Goal: Transaction & Acquisition: Purchase product/service

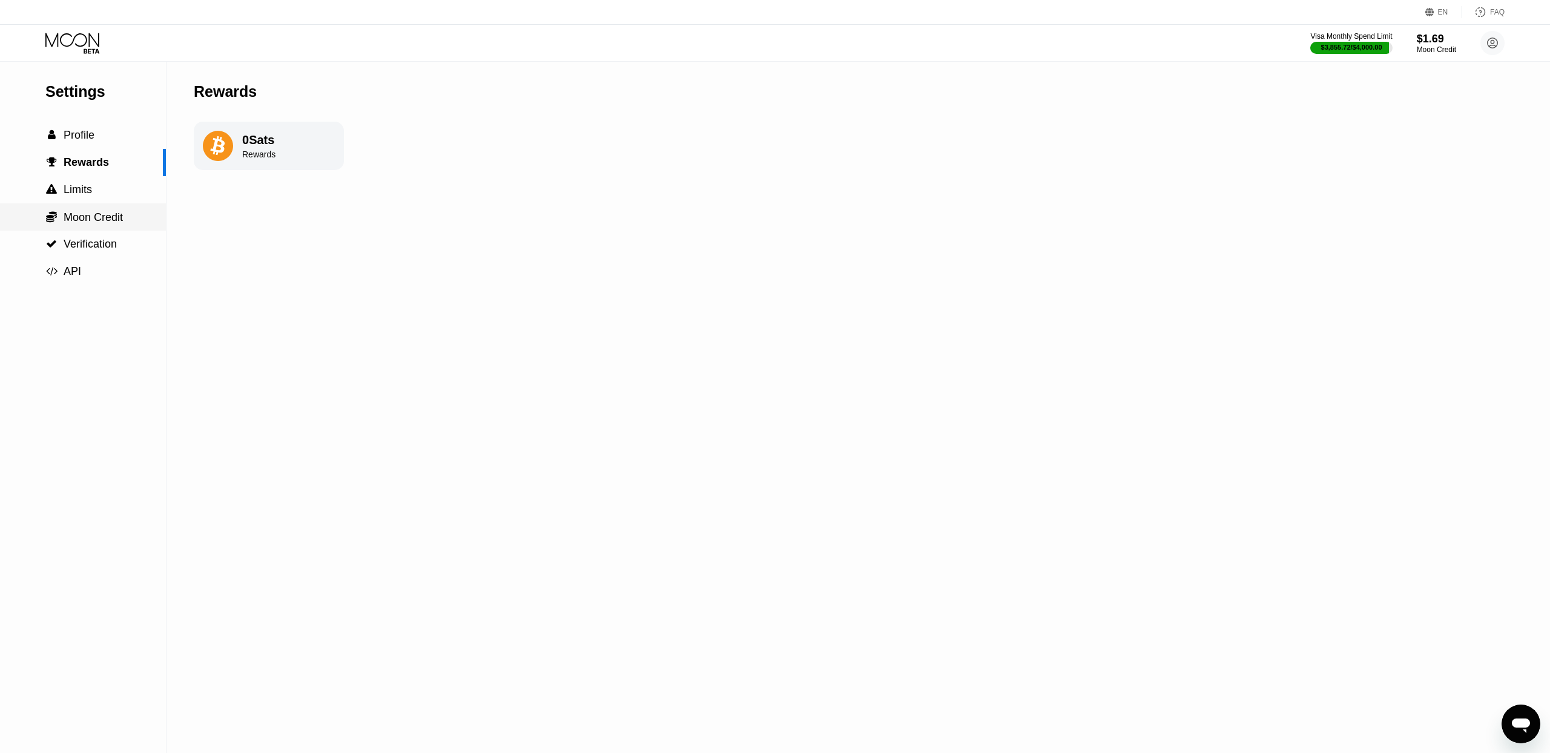
click at [101, 214] on span "Moon Credit" at bounding box center [93, 217] width 59 height 12
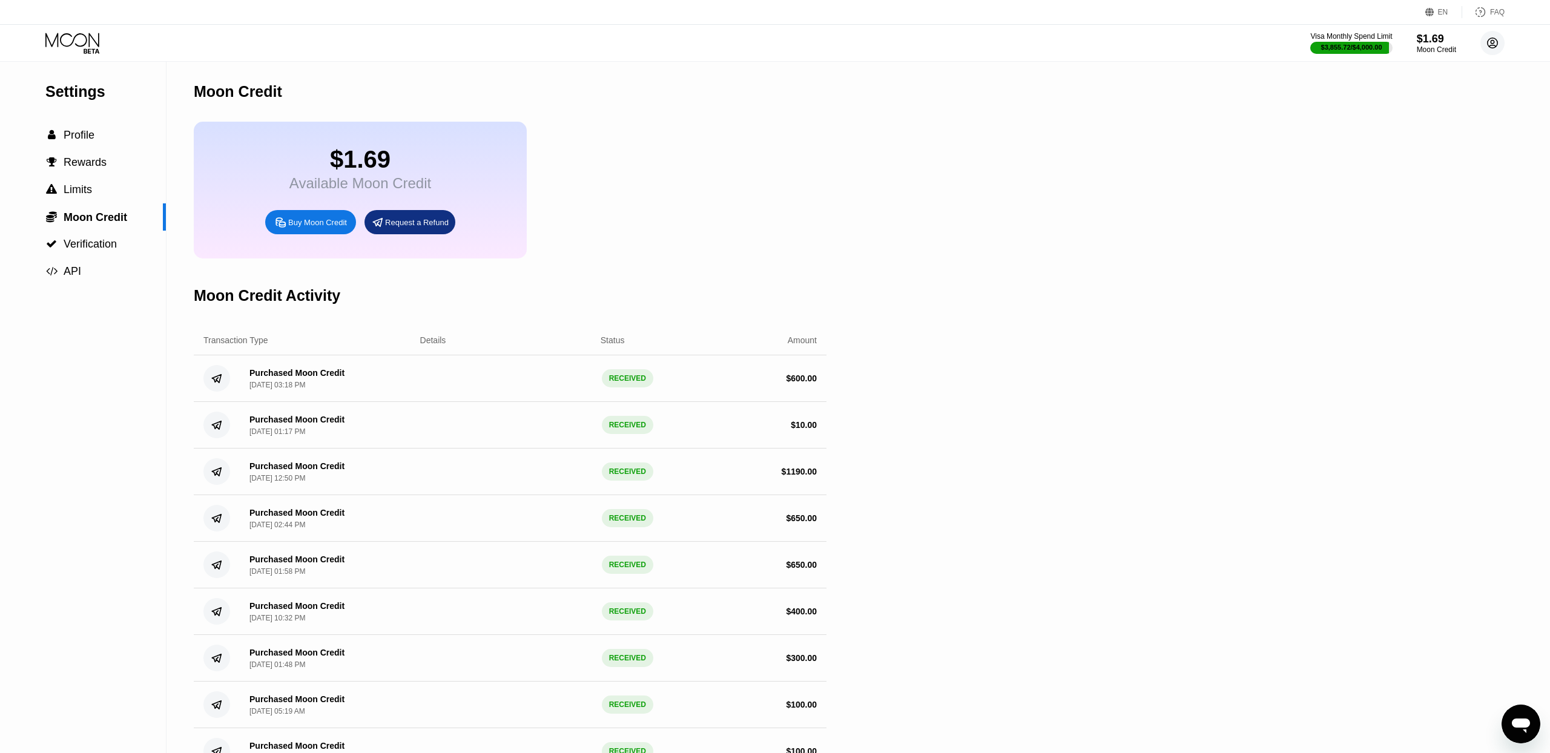
drag, startPoint x: 1487, startPoint y: 41, endPoint x: 1507, endPoint y: 60, distance: 27.0
click at [1487, 41] on icon at bounding box center [1492, 43] width 10 height 10
click at [1404, 277] on div "Log out" at bounding box center [1415, 282] width 28 height 10
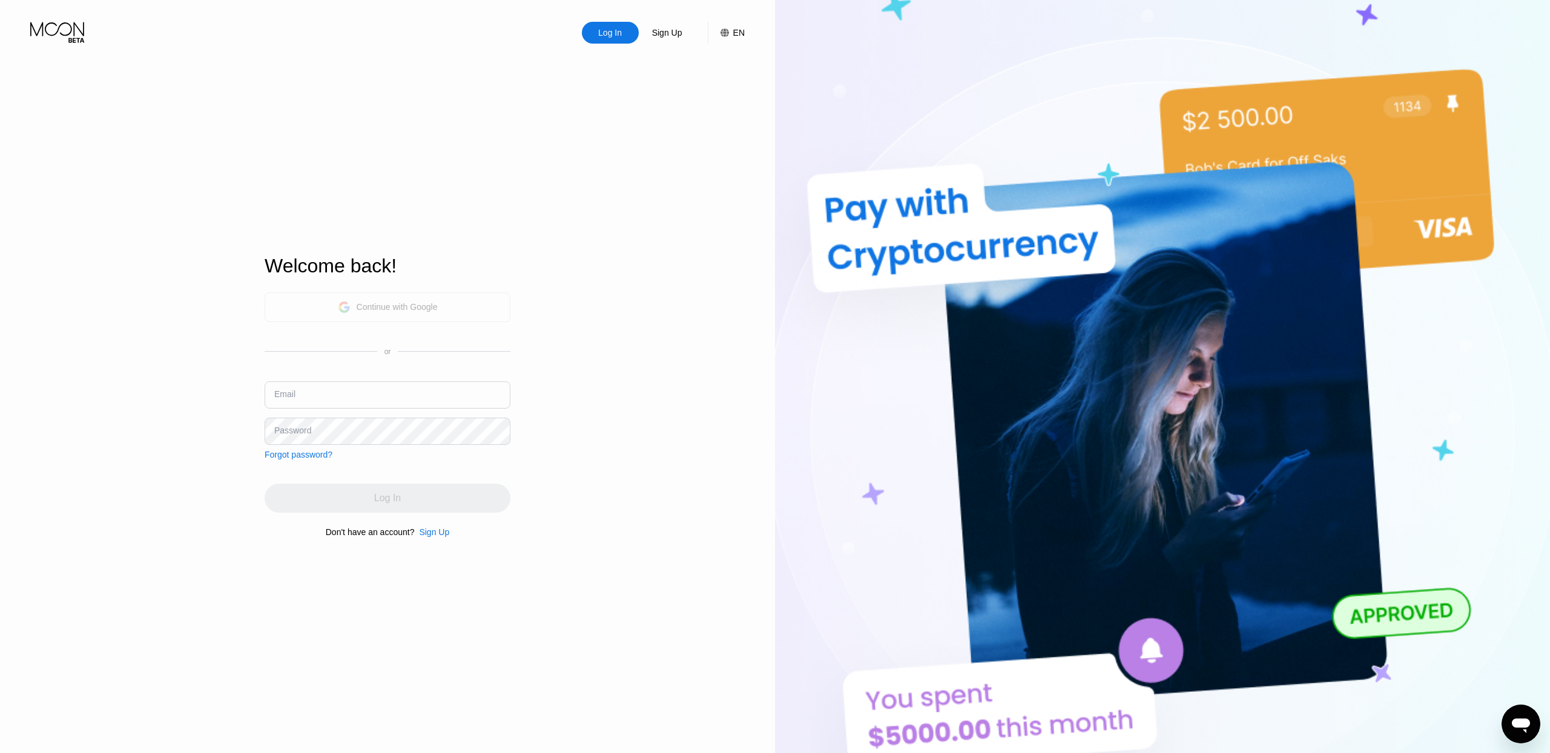
click at [427, 306] on div "Continue with Google" at bounding box center [397, 307] width 81 height 10
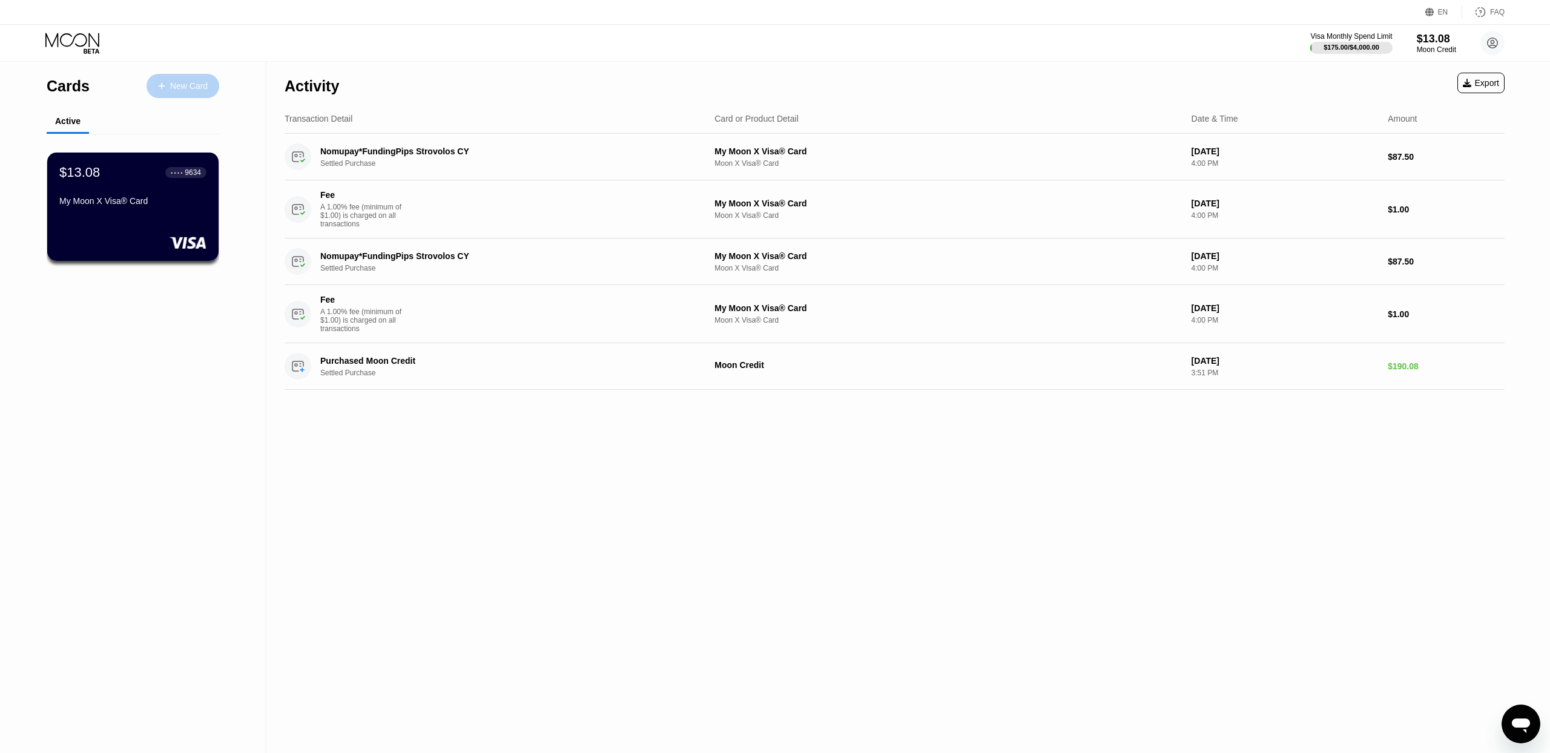
click at [183, 81] on div "New Card" at bounding box center [189, 86] width 38 height 10
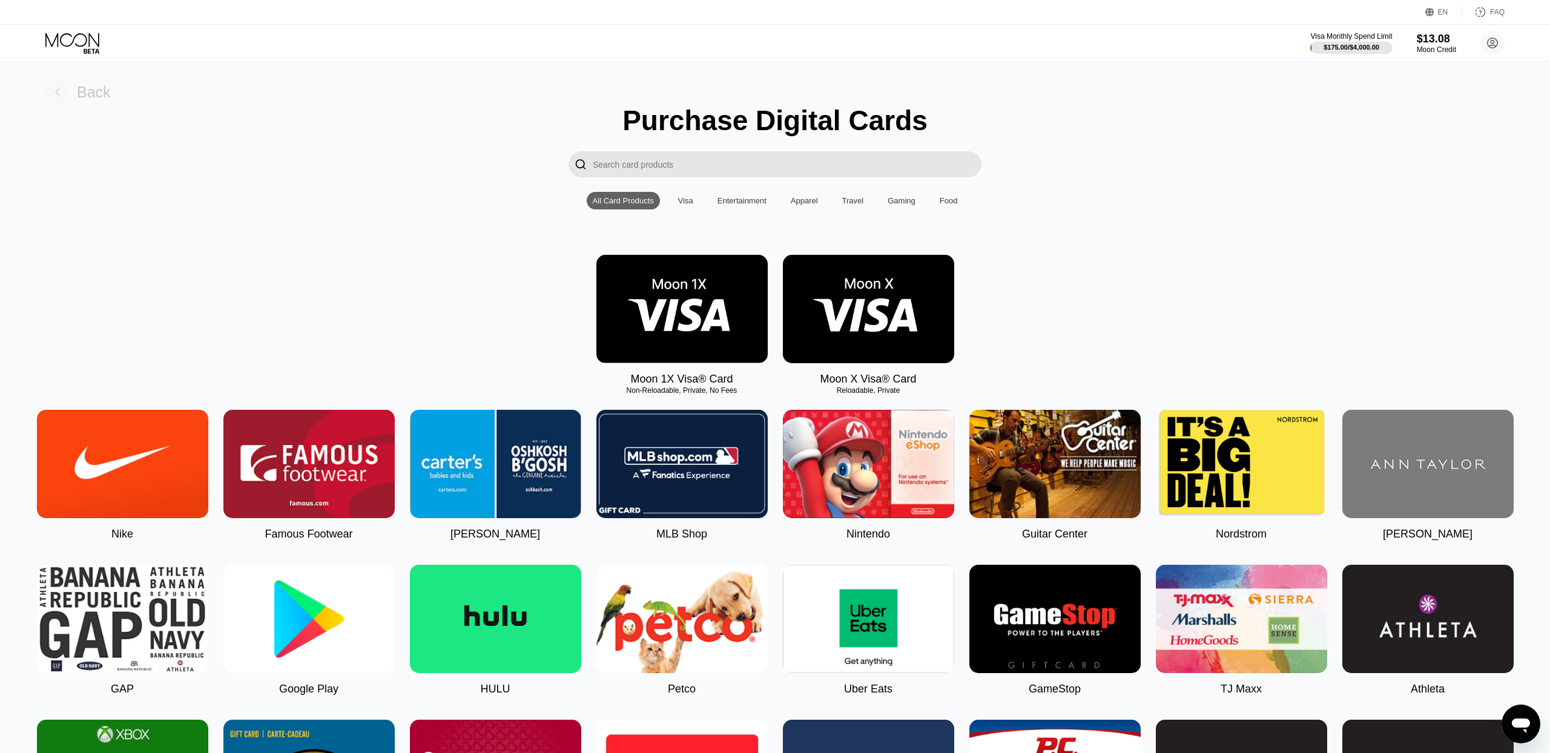
click at [61, 94] on rect at bounding box center [57, 92] width 24 height 24
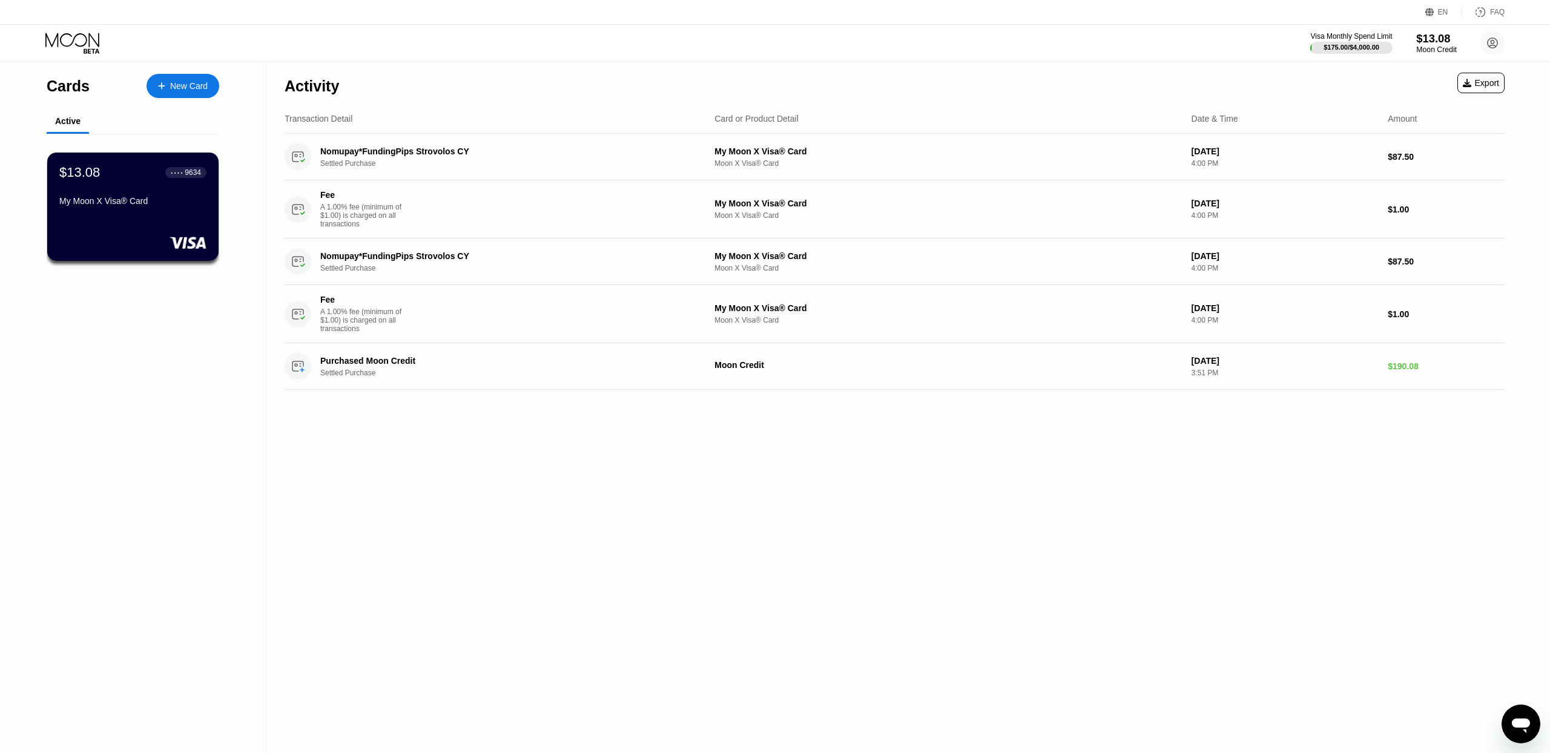
click at [1439, 41] on div "$13.08" at bounding box center [1436, 38] width 41 height 13
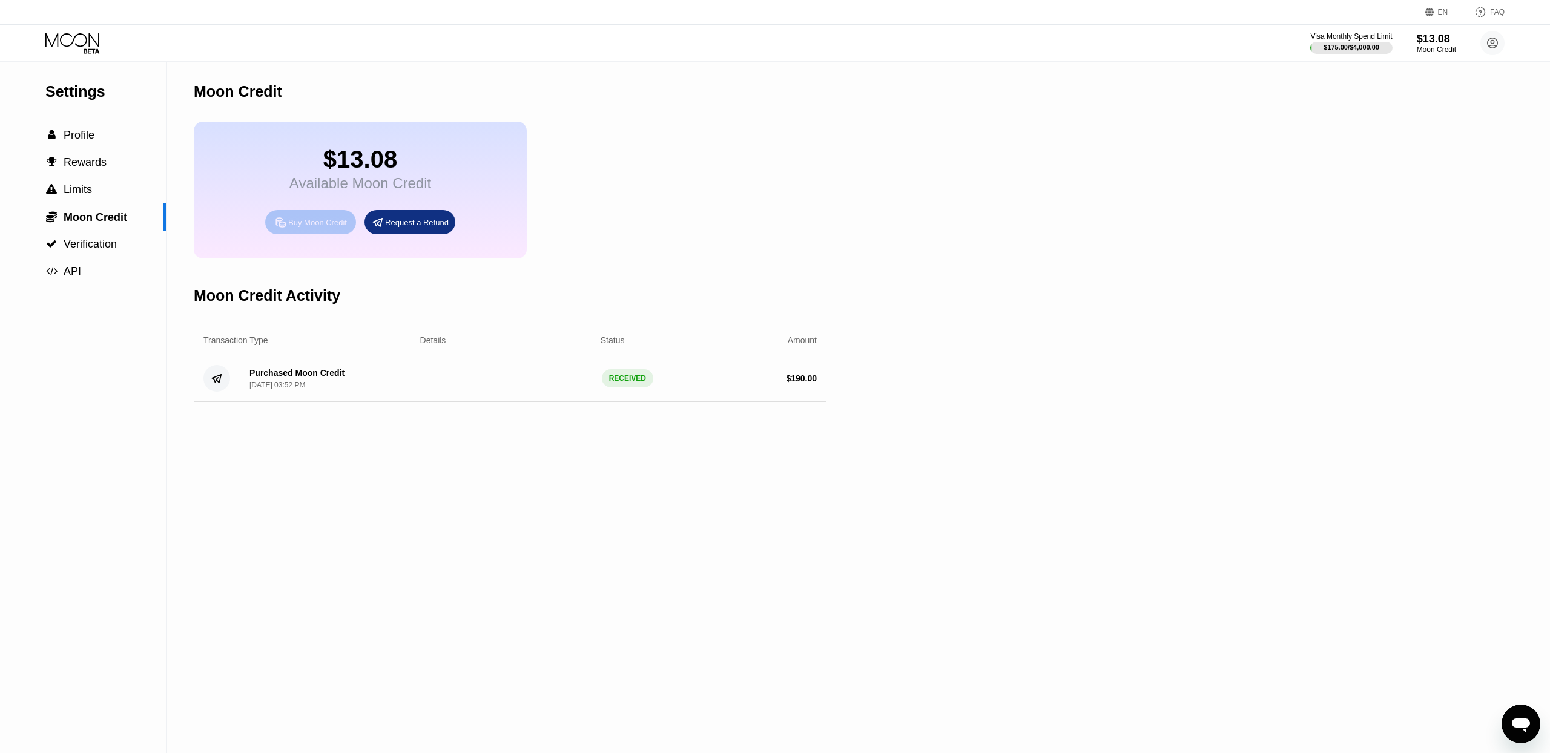
click at [323, 226] on div "Buy Moon Credit" at bounding box center [317, 222] width 59 height 10
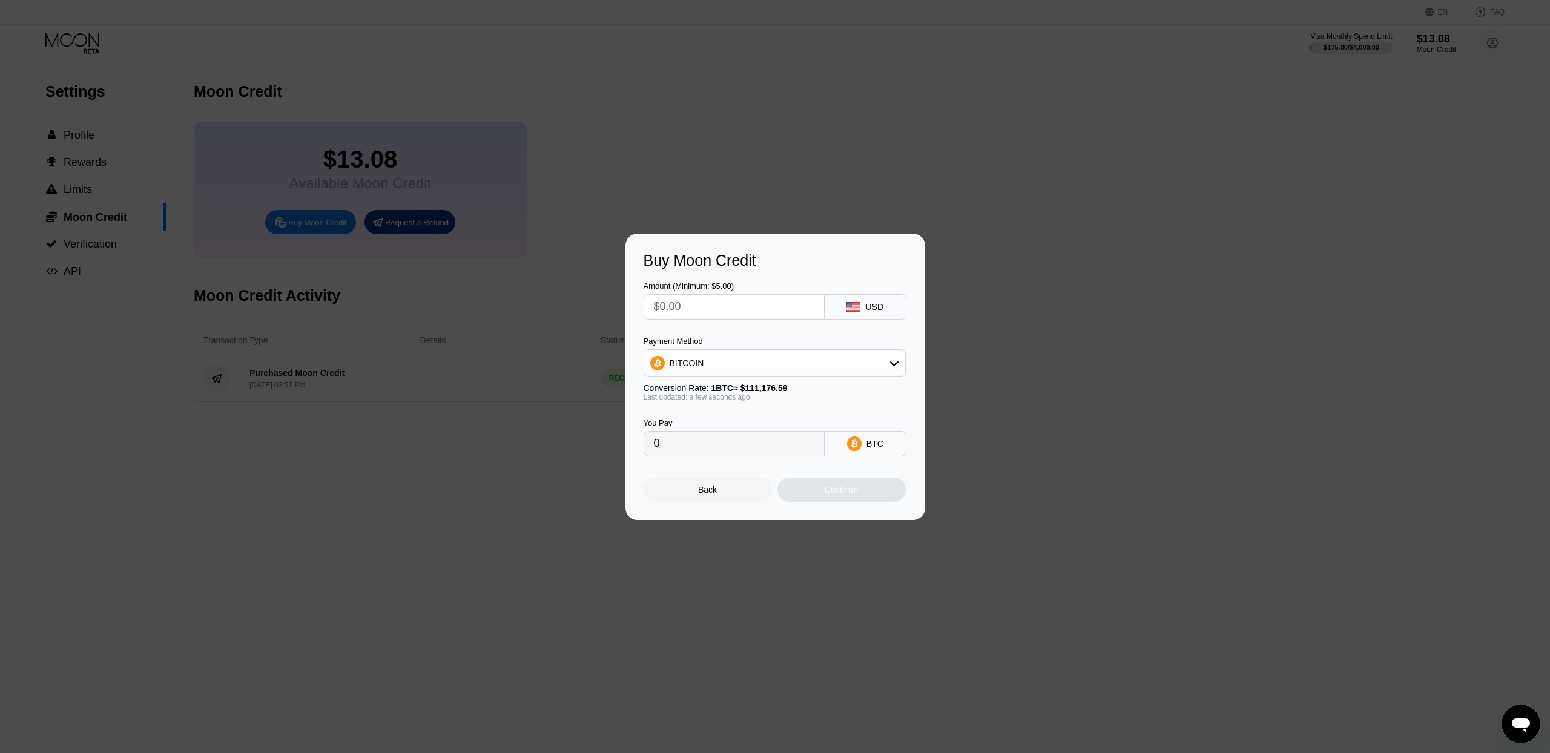
click at [746, 314] on input "text" at bounding box center [734, 307] width 160 height 24
type input "$1"
type input "0.00000900"
type input "$12"
type input "0.00010794"
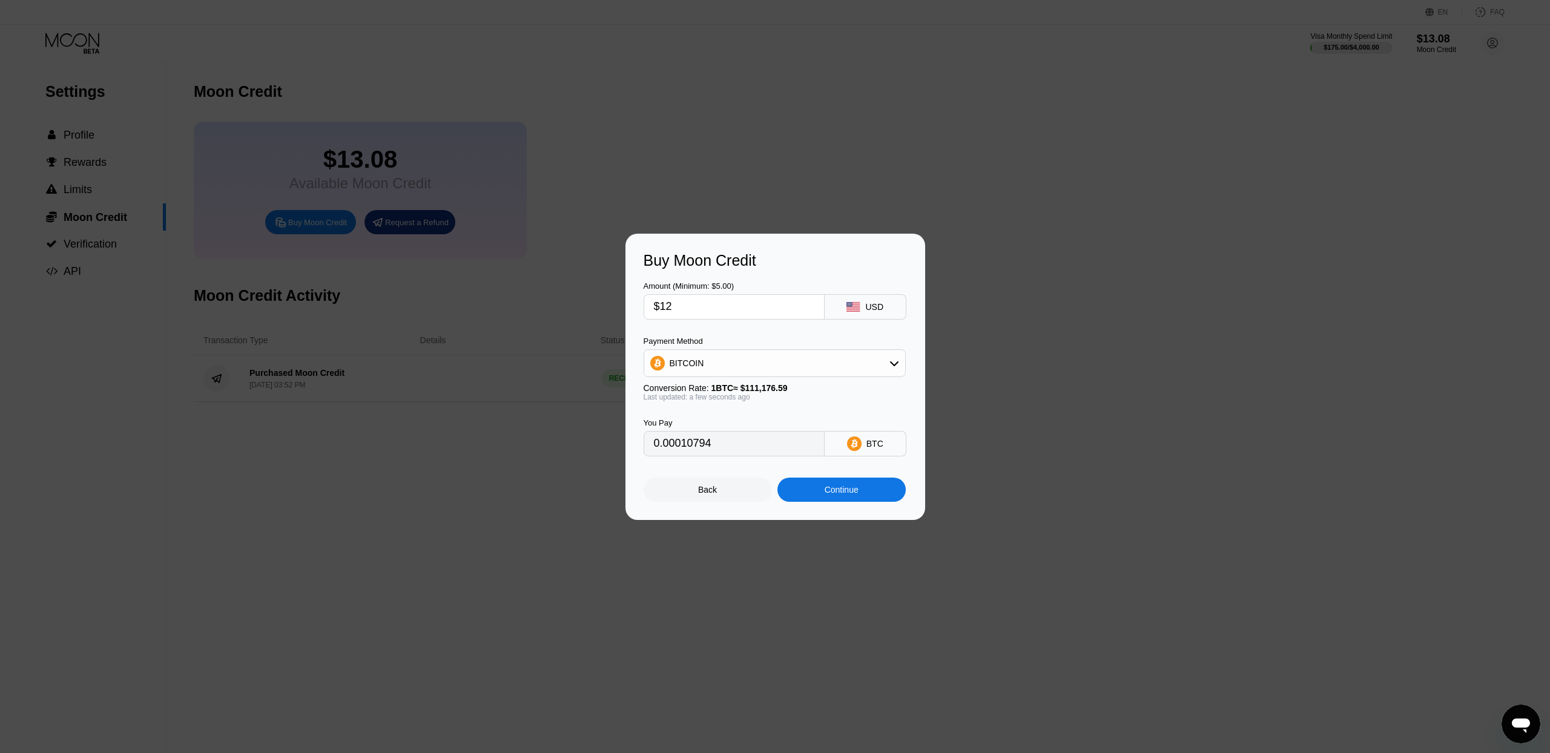
type input "$1"
type input "0.00000900"
type input "0"
type input "$2"
type input "0.00001799"
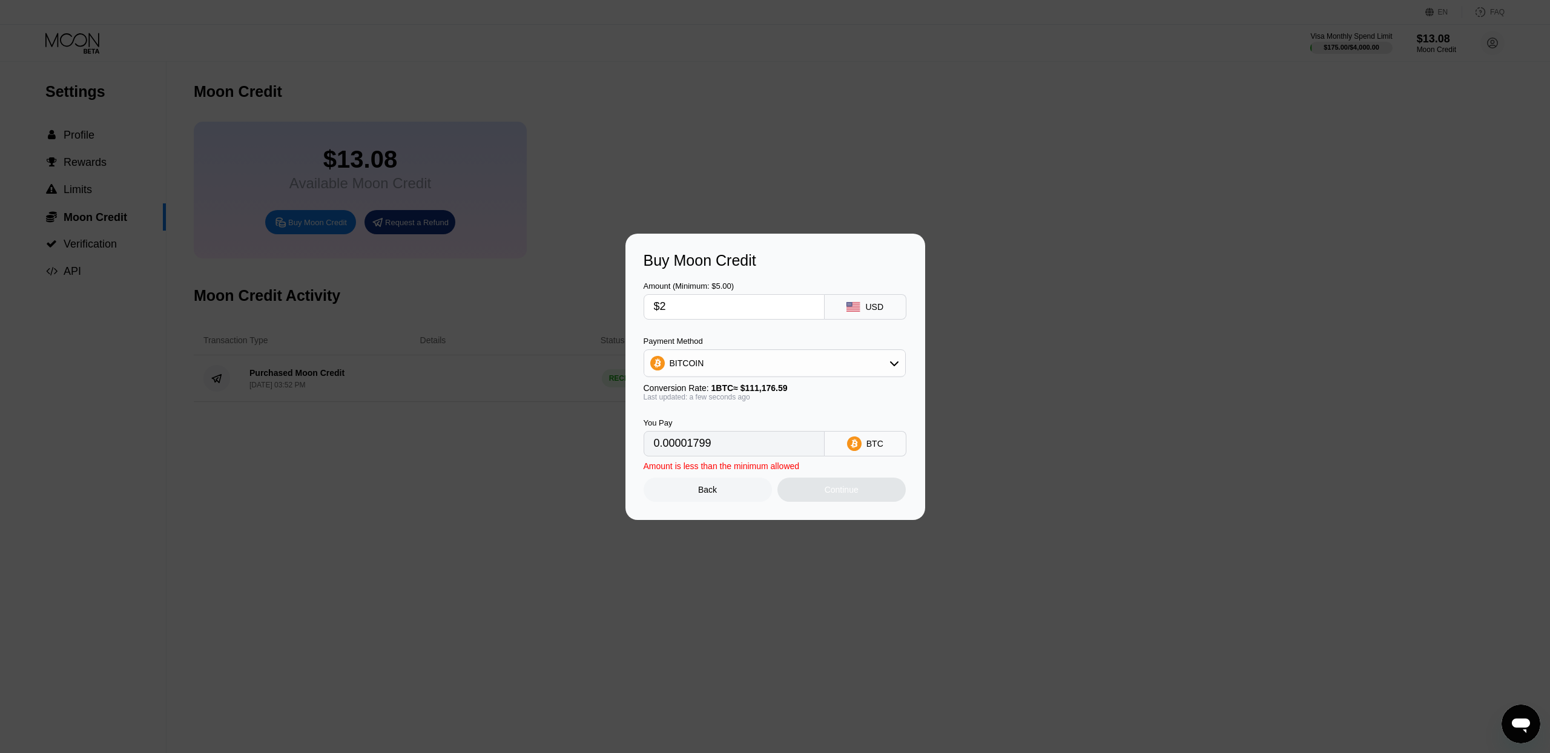
type input "$20"
type input "0.00017990"
type input "$200"
type input "0.00179894"
type input "$200"
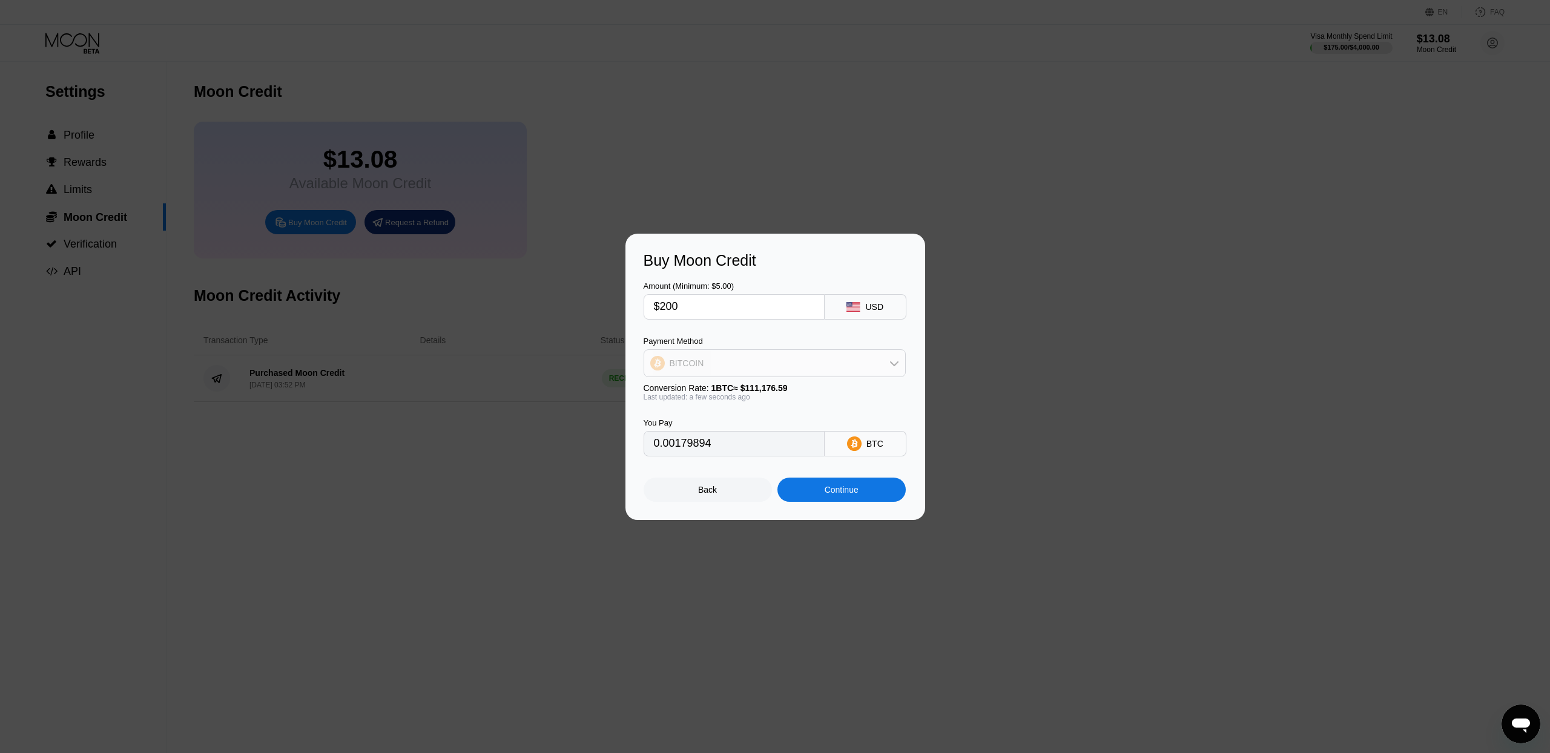
click at [746, 363] on div "BITCOIN" at bounding box center [774, 363] width 261 height 24
click at [709, 416] on div "USDT on TRON" at bounding box center [774, 423] width 255 height 24
type input "202.02"
click at [830, 491] on div "Continue" at bounding box center [841, 490] width 34 height 10
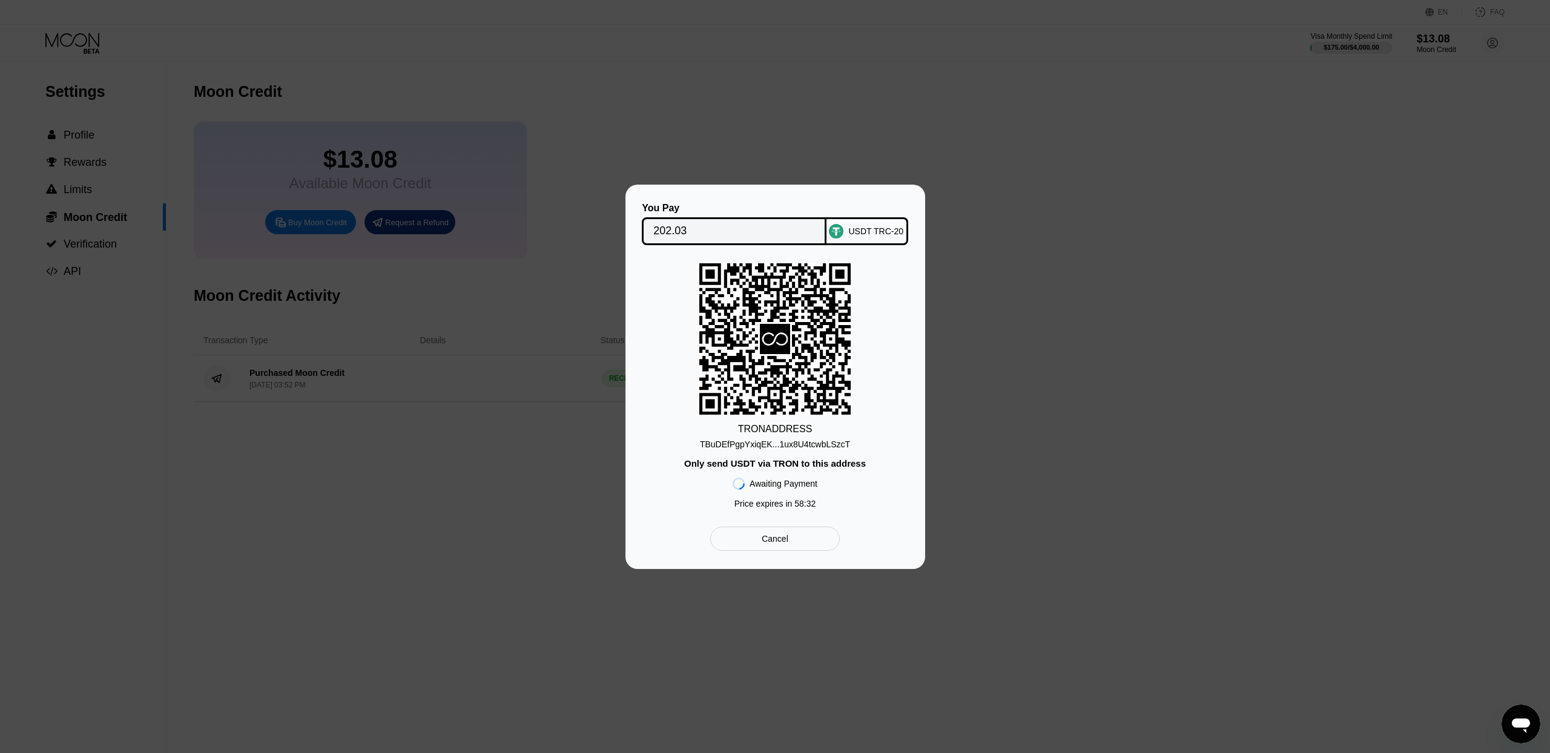
click at [755, 439] on div "TBuDEfPgpYxiqEK...1ux8U4tcwbLSzcT" at bounding box center [775, 444] width 150 height 10
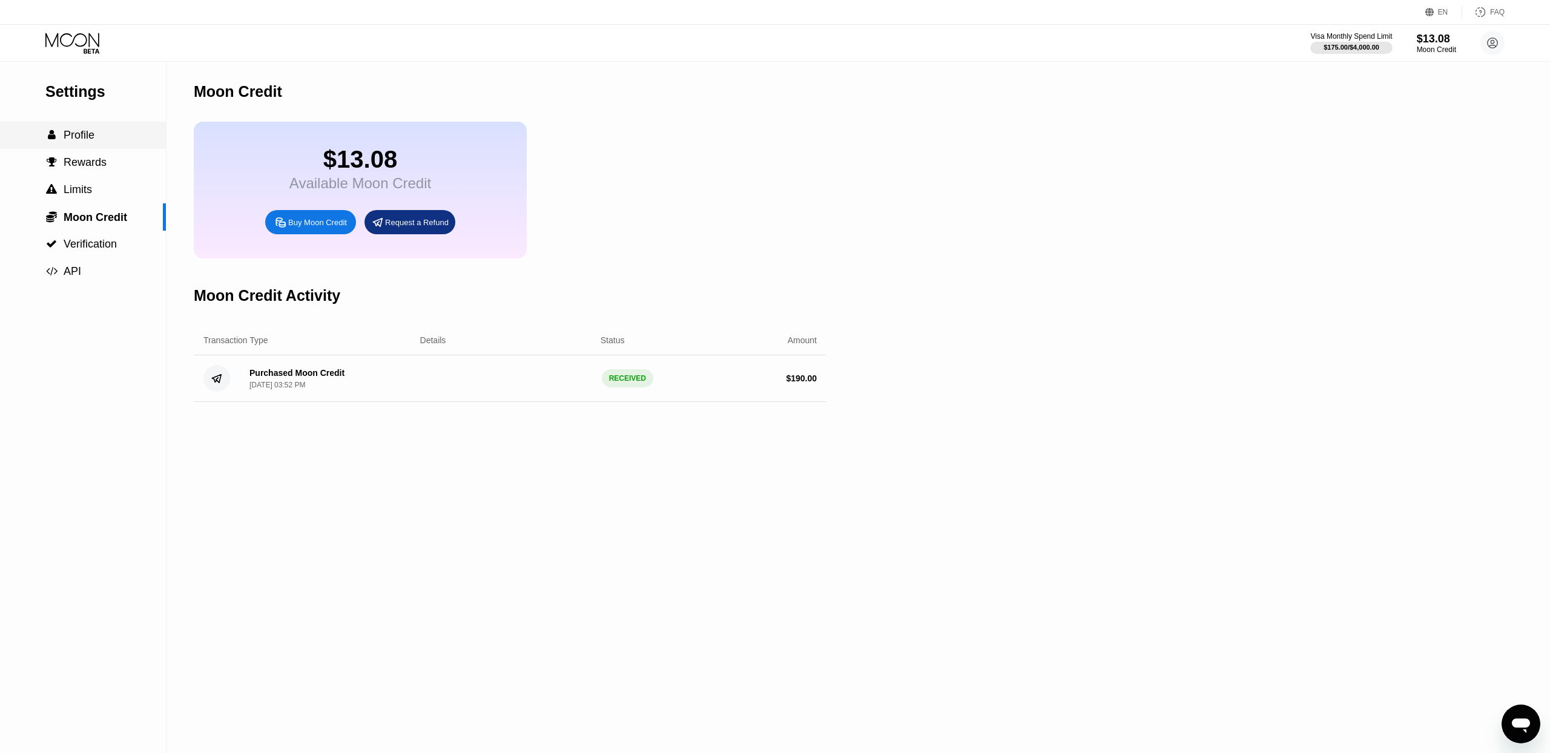
click at [68, 127] on div " Profile" at bounding box center [83, 135] width 166 height 27
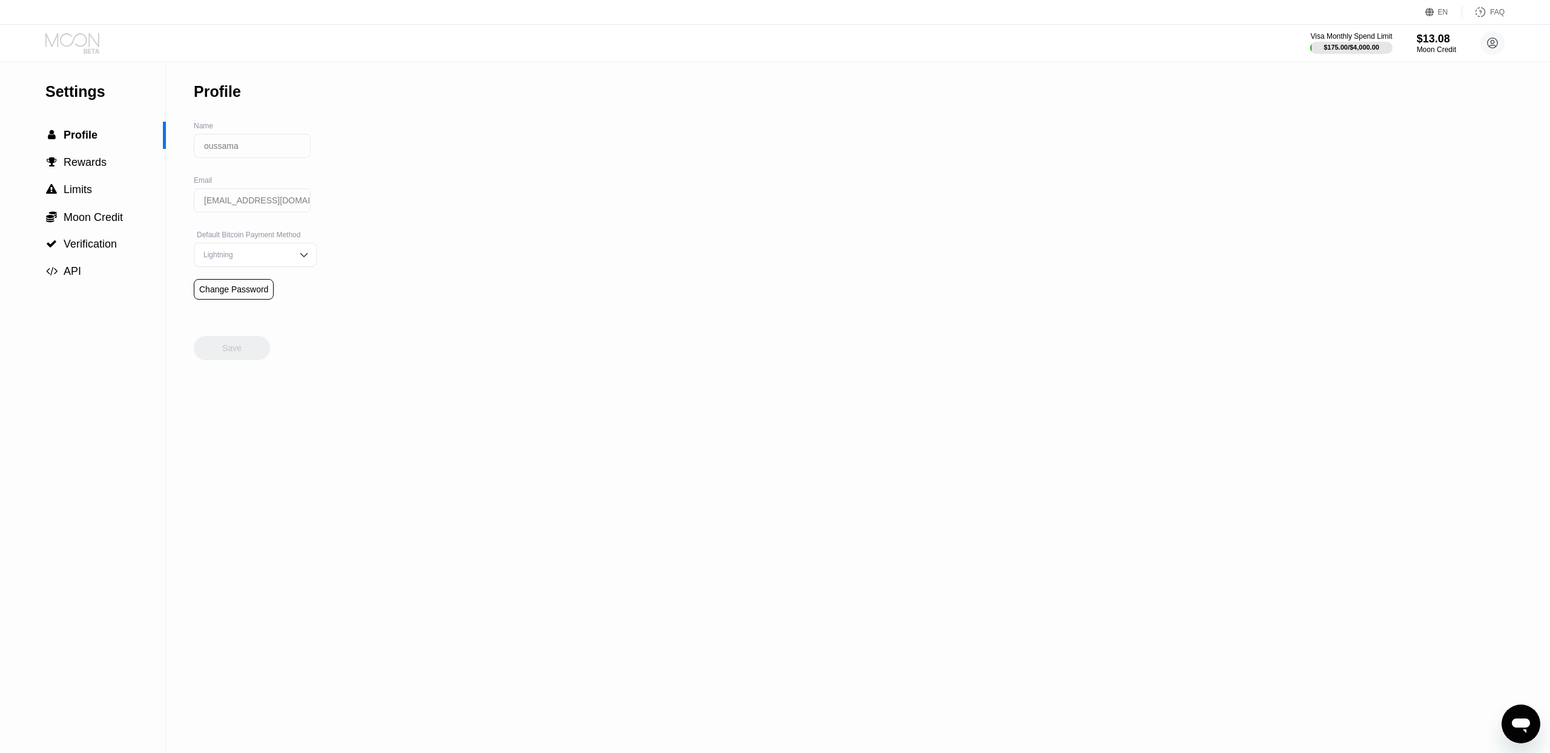
click at [71, 43] on icon at bounding box center [72, 40] width 54 height 14
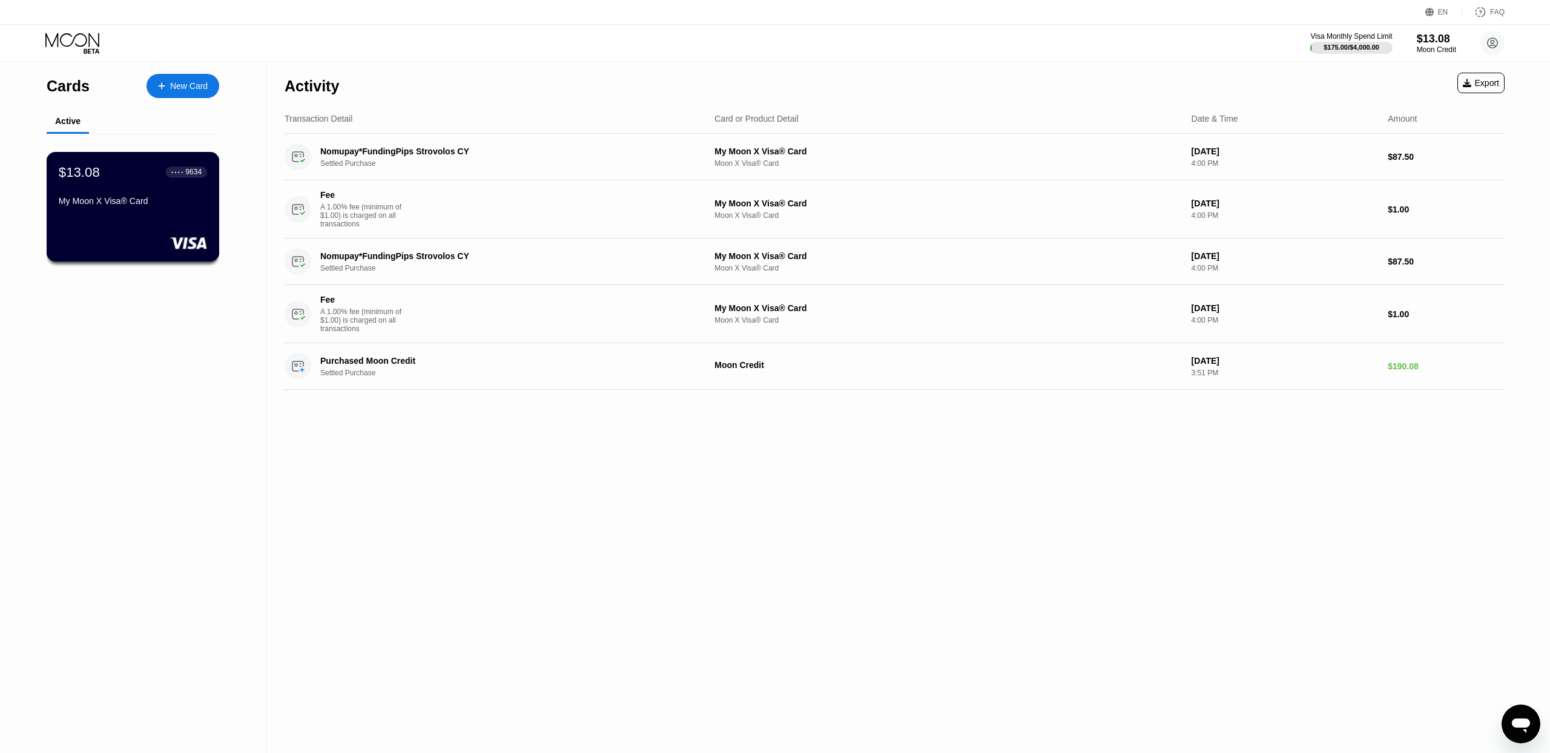
click at [159, 225] on div "$13.08 ● ● ● ● 9634 My Moon X Visa® Card" at bounding box center [133, 207] width 173 height 110
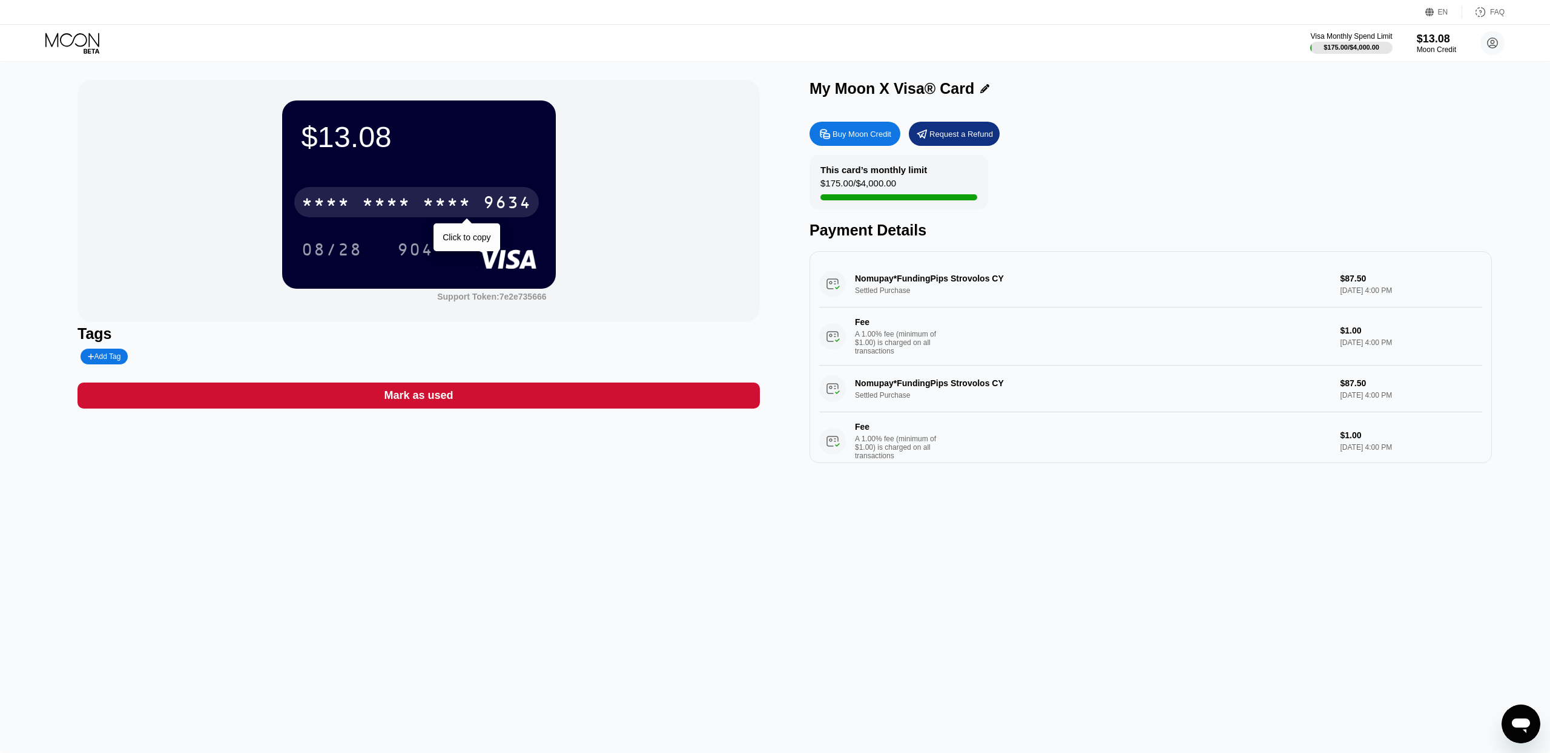
click at [501, 202] on div "9634" at bounding box center [507, 203] width 48 height 19
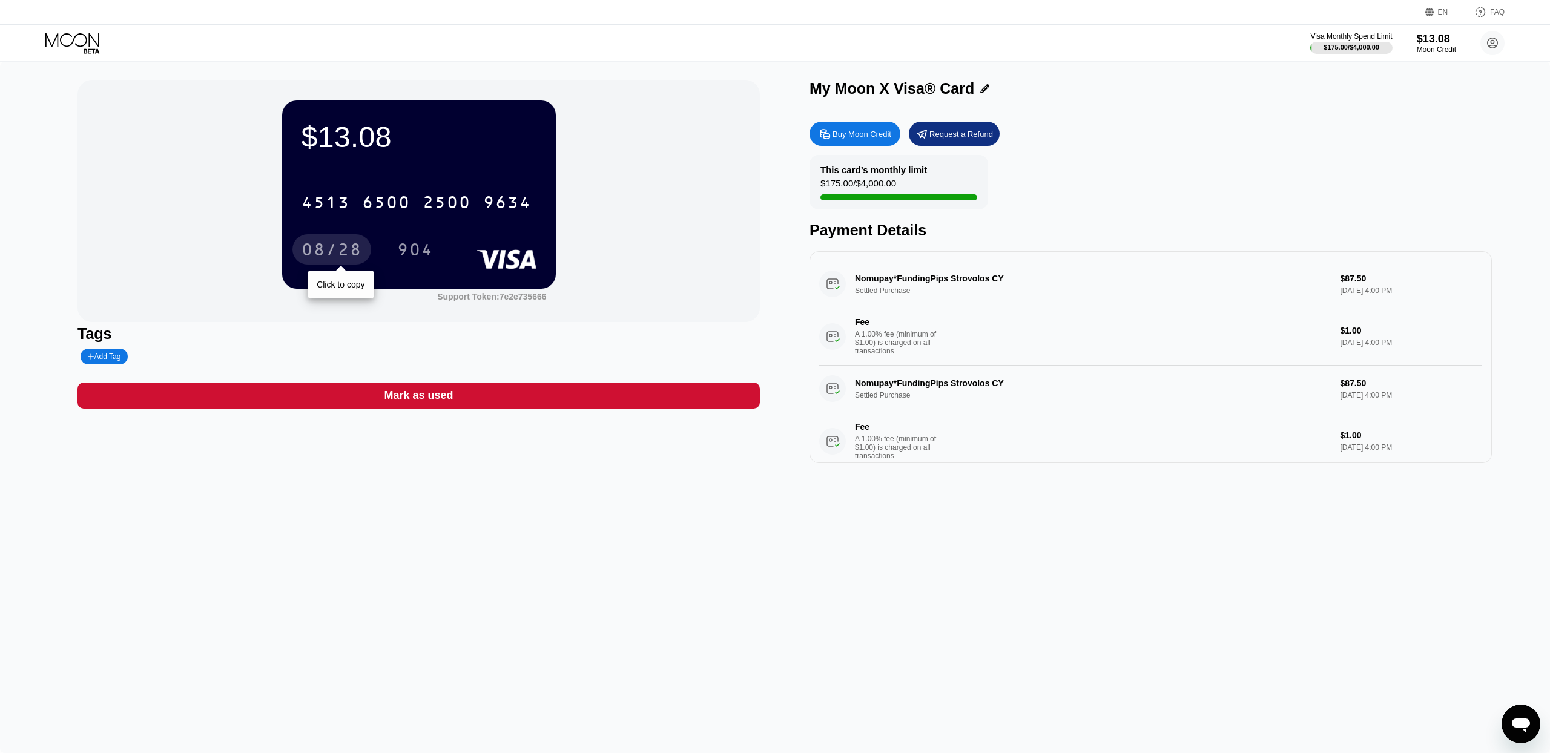
click at [323, 257] on div "08/28" at bounding box center [331, 251] width 61 height 19
click at [415, 253] on div "904" at bounding box center [415, 251] width 36 height 19
